Goal: Contribute content

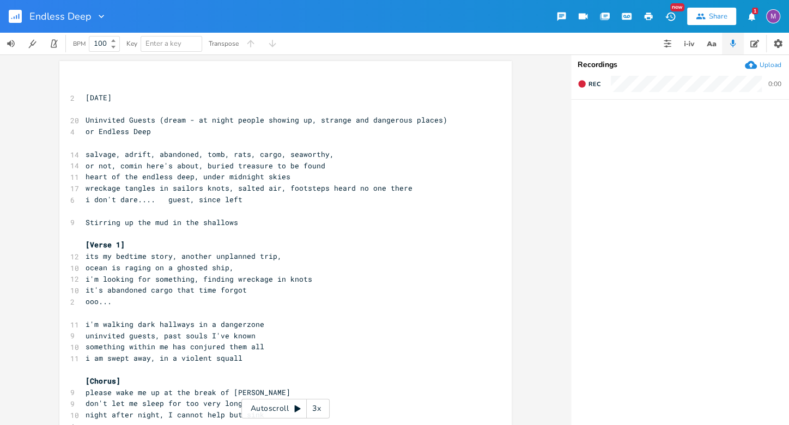
click at [125, 240] on pre "[Verse 1]" at bounding box center [279, 244] width 393 height 11
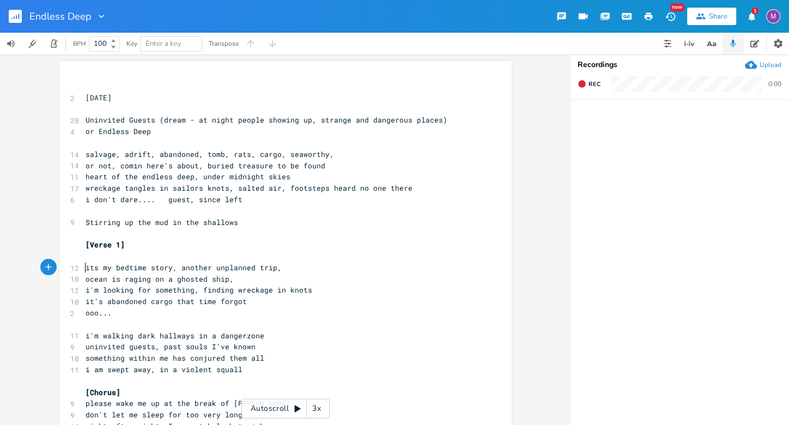
click at [86, 269] on span "its my bedtime story, another unplanned trip," at bounding box center [184, 268] width 196 height 10
click at [86, 263] on span "its my bedtime story, another unplanned trip," at bounding box center [184, 268] width 196 height 10
type textarea "Qm"
type textarea "Am."
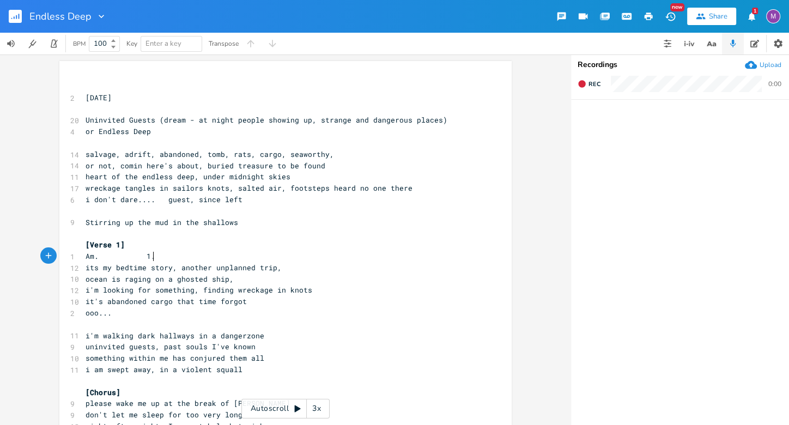
scroll to position [0, 5]
type textarea "1.2"
type textarea "2 3 C"
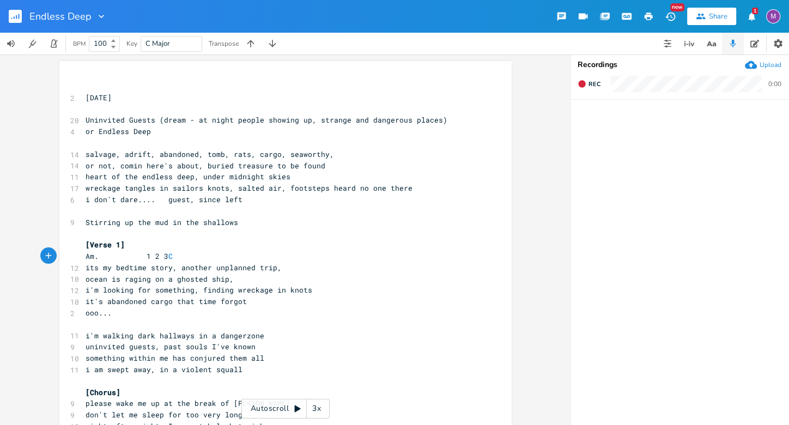
click at [146, 254] on span "Am. 1 2 3 C" at bounding box center [132, 256] width 92 height 10
click at [122, 258] on span "Am. 2 3 C" at bounding box center [110, 256] width 48 height 10
type textarea "(one off beat)"
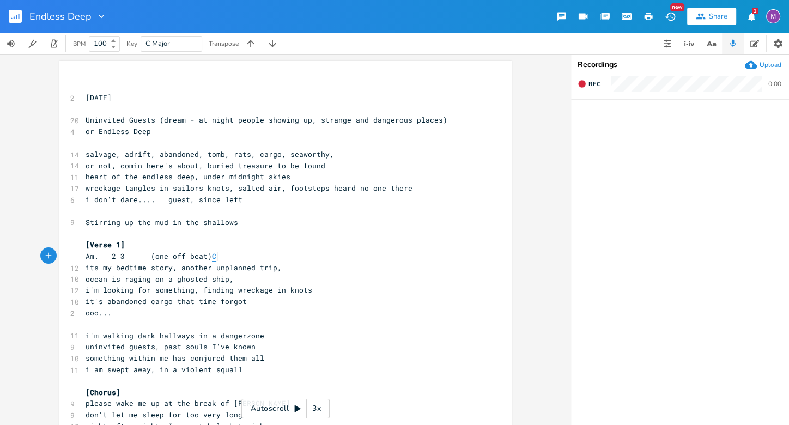
click at [212, 254] on span "C" at bounding box center [214, 256] width 4 height 10
click at [222, 254] on pre "Am. 2 3 (one off beat) C" at bounding box center [279, 256] width 393 height 11
click at [143, 257] on span "Am. 2 3 (one off beat)" at bounding box center [149, 256] width 126 height 10
type textarea "C"
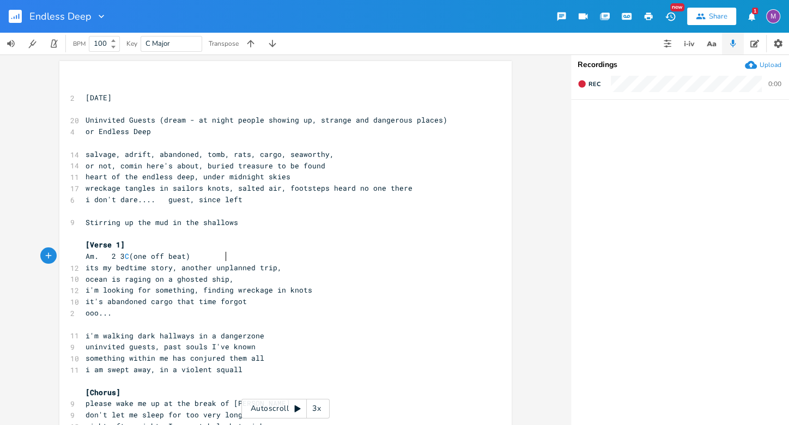
click at [190, 254] on span "Am. 2 3 C (one off beat)" at bounding box center [138, 256] width 105 height 10
click at [175, 270] on span "its my bedtime story, another unplanned trip," at bounding box center [184, 268] width 196 height 10
click at [208, 269] on span "its my bedtime story, another unplanned trip," at bounding box center [184, 268] width 196 height 10
click at [190, 259] on span "Am. 2 3 C (one off beat)" at bounding box center [138, 256] width 105 height 10
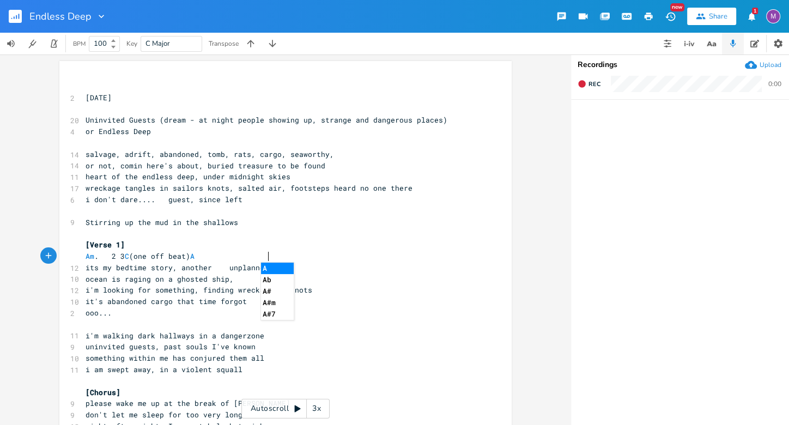
type textarea "Am"
click at [203, 259] on span "Am . 2 3 C (one off beat) Am" at bounding box center [145, 256] width 118 height 10
type textarea "G"
